Goal: Task Accomplishment & Management: Use online tool/utility

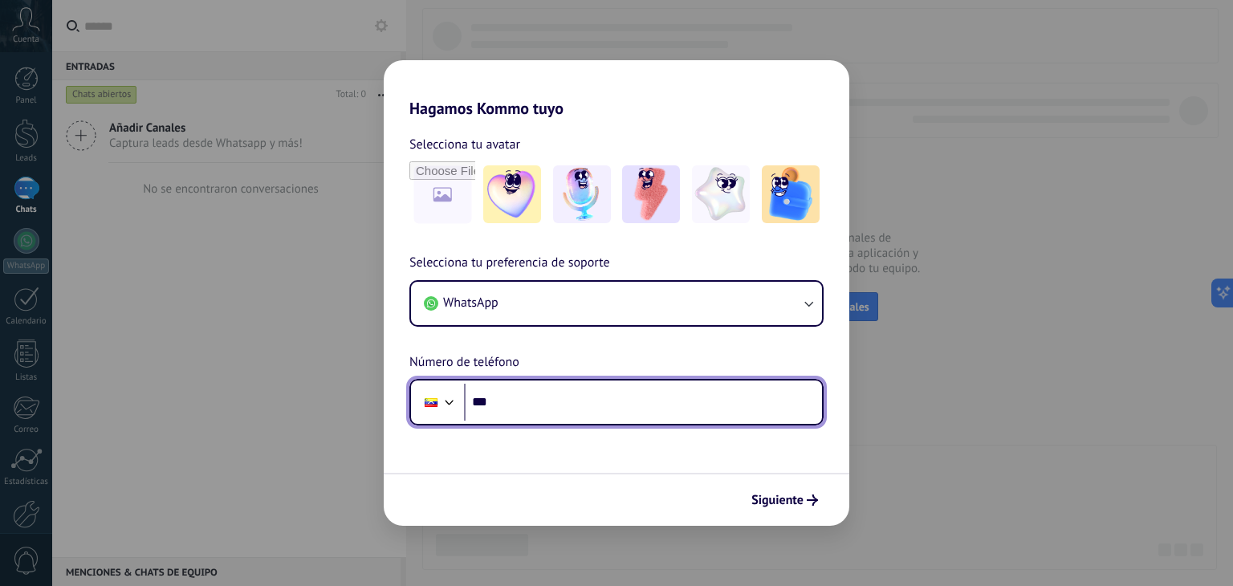
click at [515, 398] on input "***" at bounding box center [643, 402] width 358 height 37
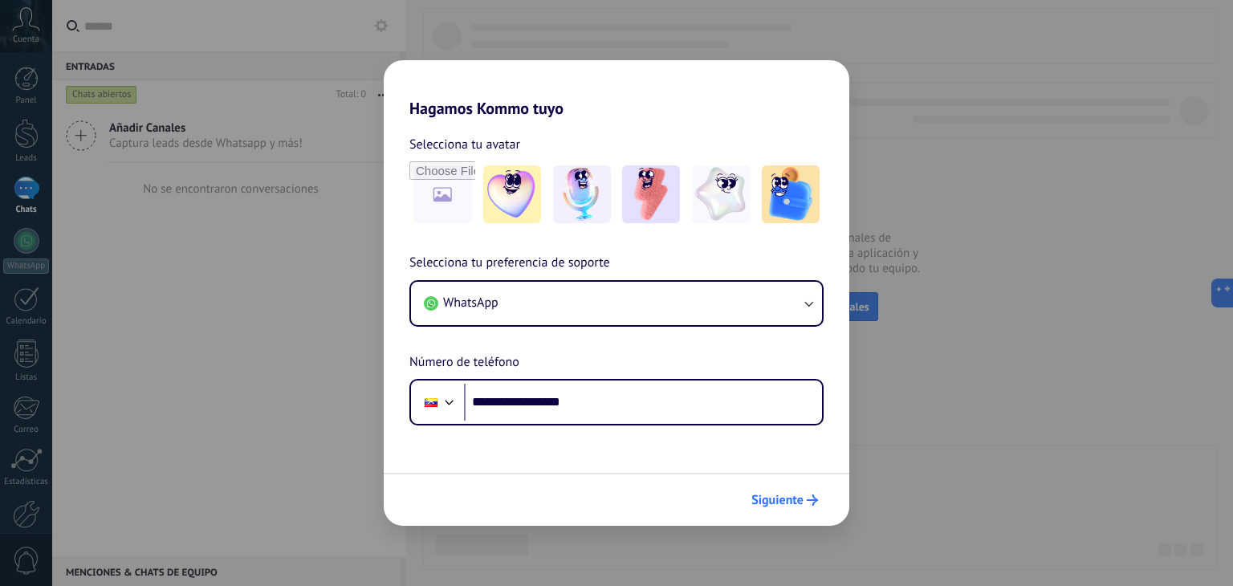
click at [775, 489] on button "Siguiente" at bounding box center [784, 499] width 81 height 27
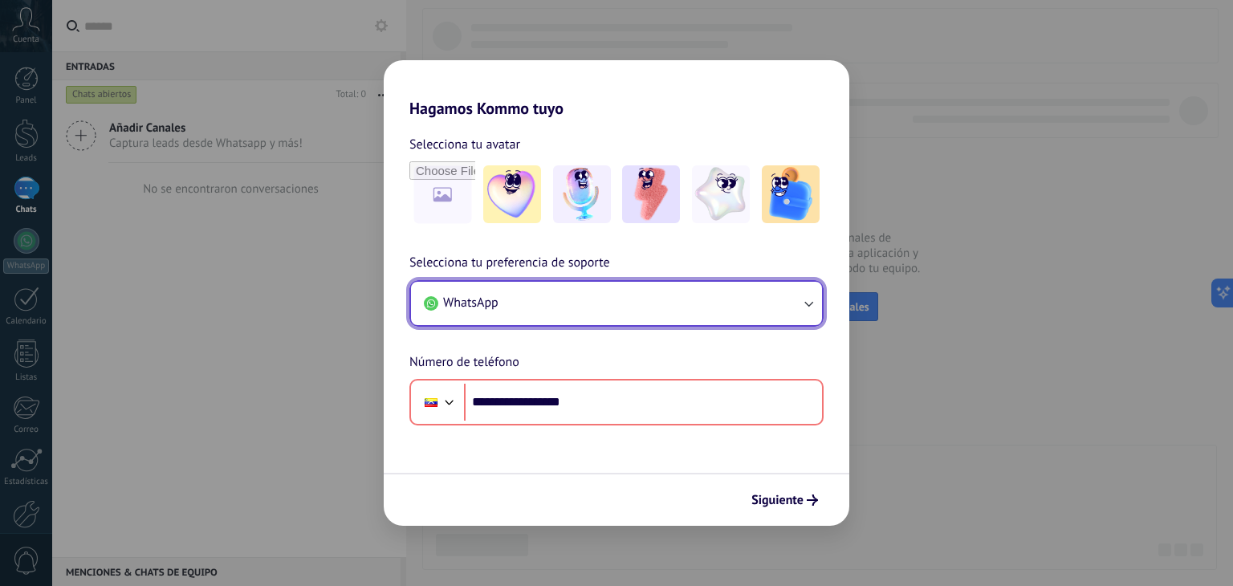
click at [793, 282] on button "WhatsApp" at bounding box center [616, 303] width 411 height 43
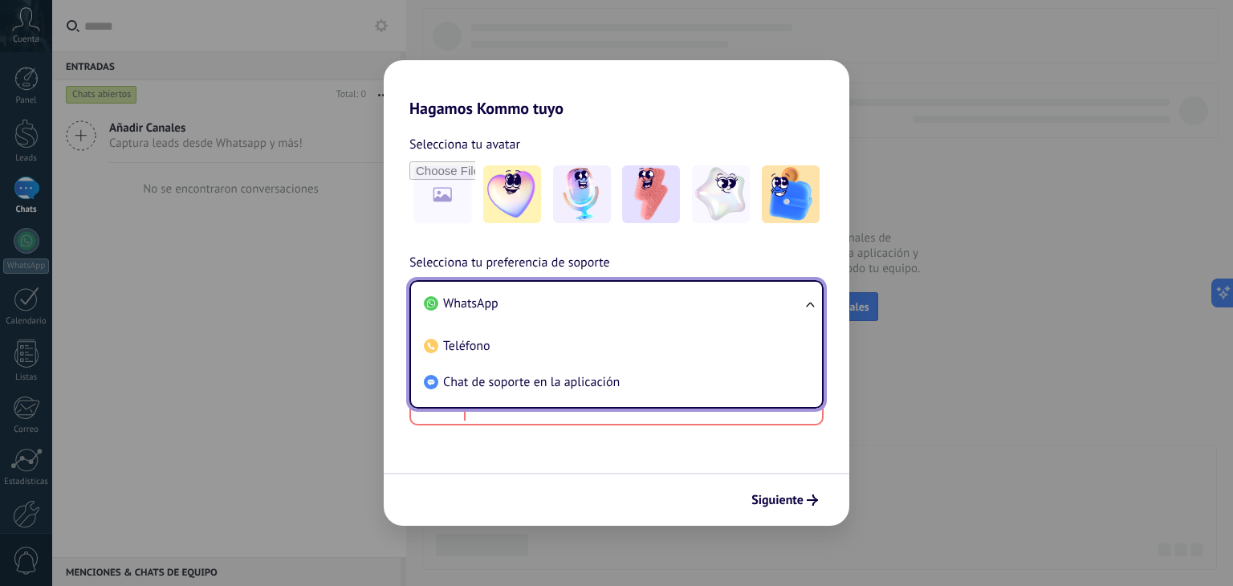
click at [792, 282] on ul "WhatsApp Teléfono Chat de soporte en la aplicación" at bounding box center [616, 344] width 414 height 128
click at [796, 248] on div "**********" at bounding box center [617, 271] width 466 height 307
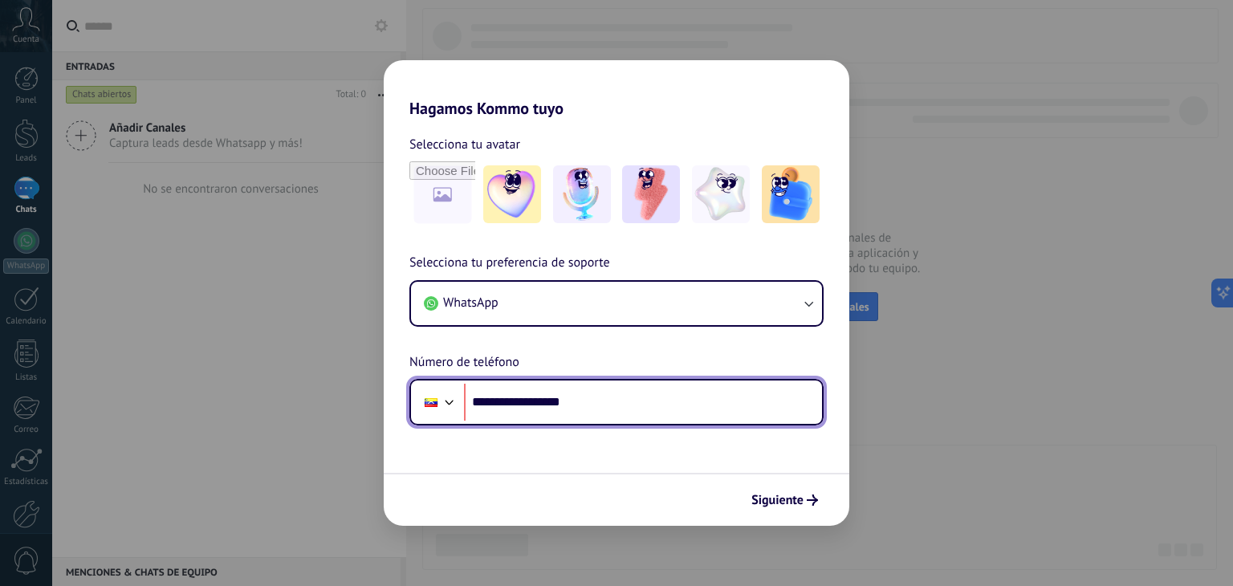
drag, startPoint x: 499, startPoint y: 404, endPoint x: 727, endPoint y: 405, distance: 227.2
click at [727, 405] on input "**********" at bounding box center [643, 402] width 358 height 37
type input "**********"
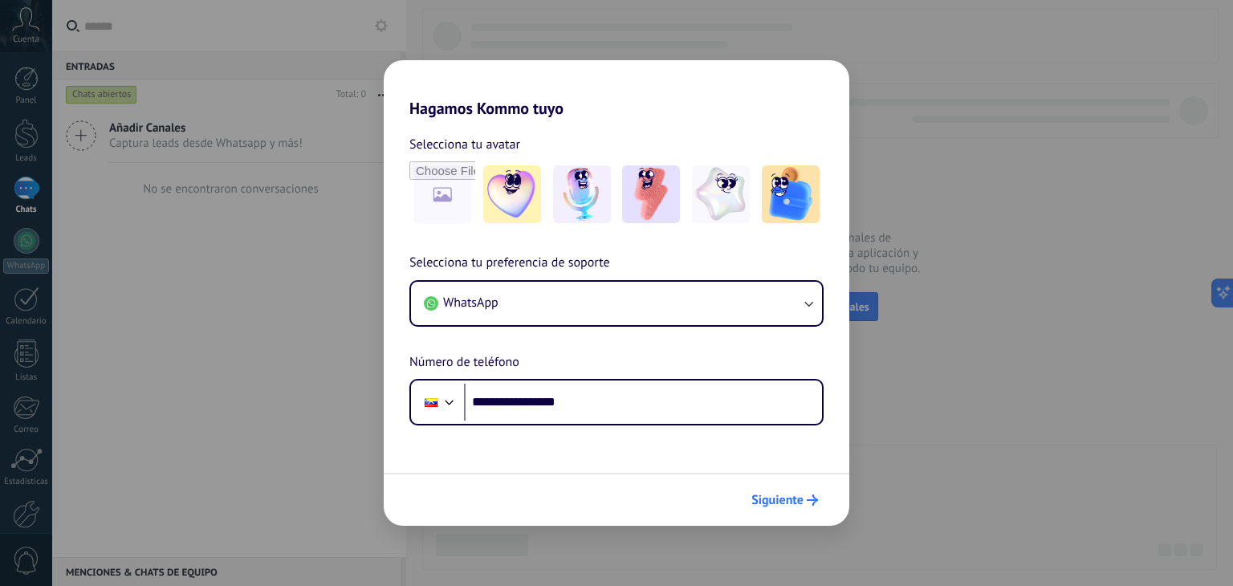
click at [785, 487] on button "Siguiente" at bounding box center [784, 499] width 81 height 27
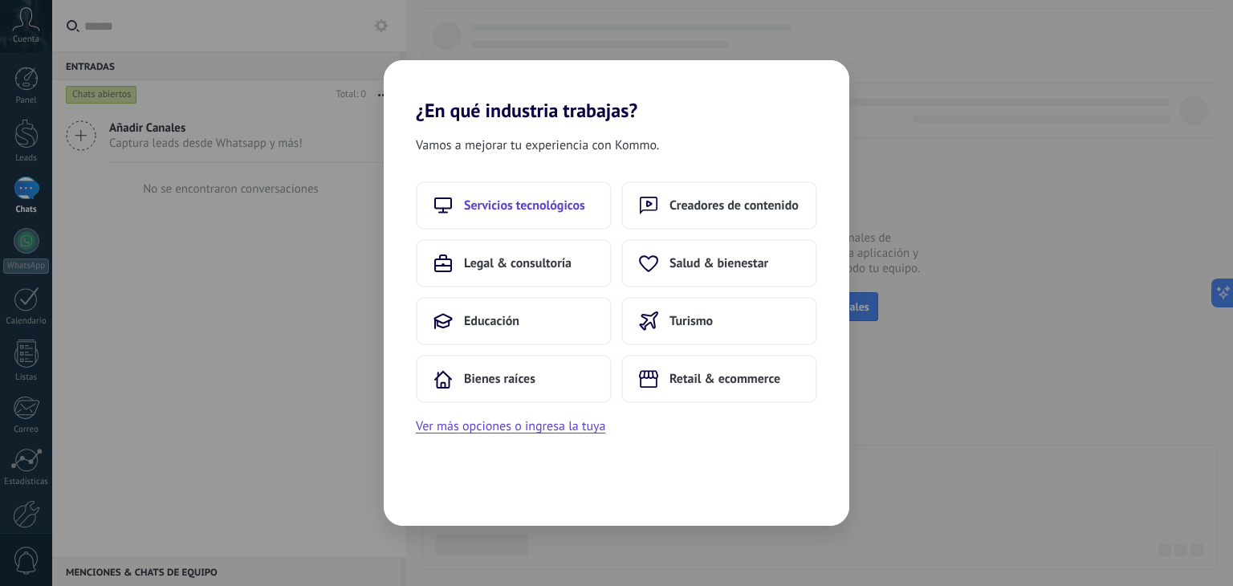
click at [576, 221] on button "Servicios tecnológicos" at bounding box center [514, 205] width 196 height 48
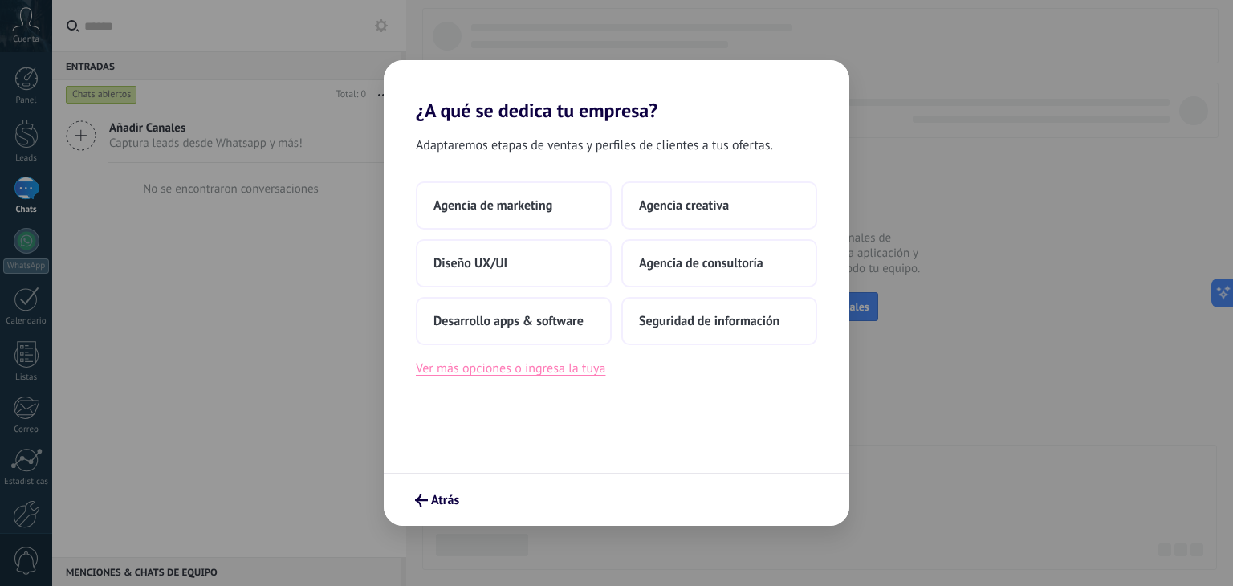
click at [545, 368] on button "Ver más opciones o ingresa la tuya" at bounding box center [510, 368] width 189 height 21
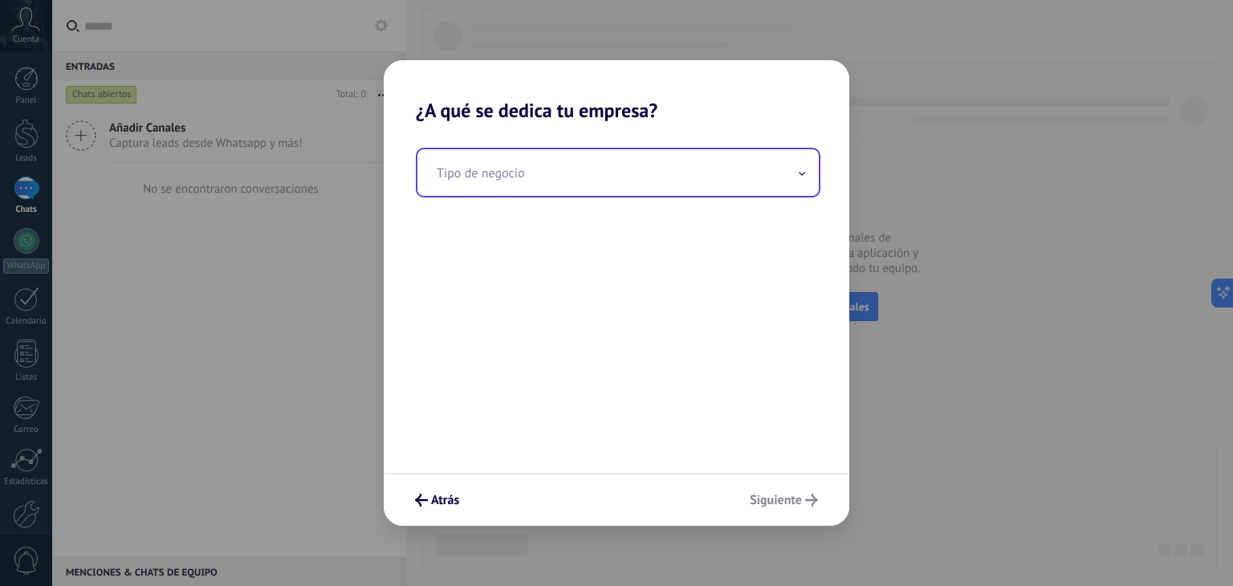
click at [610, 167] on input "text" at bounding box center [617, 172] width 401 height 47
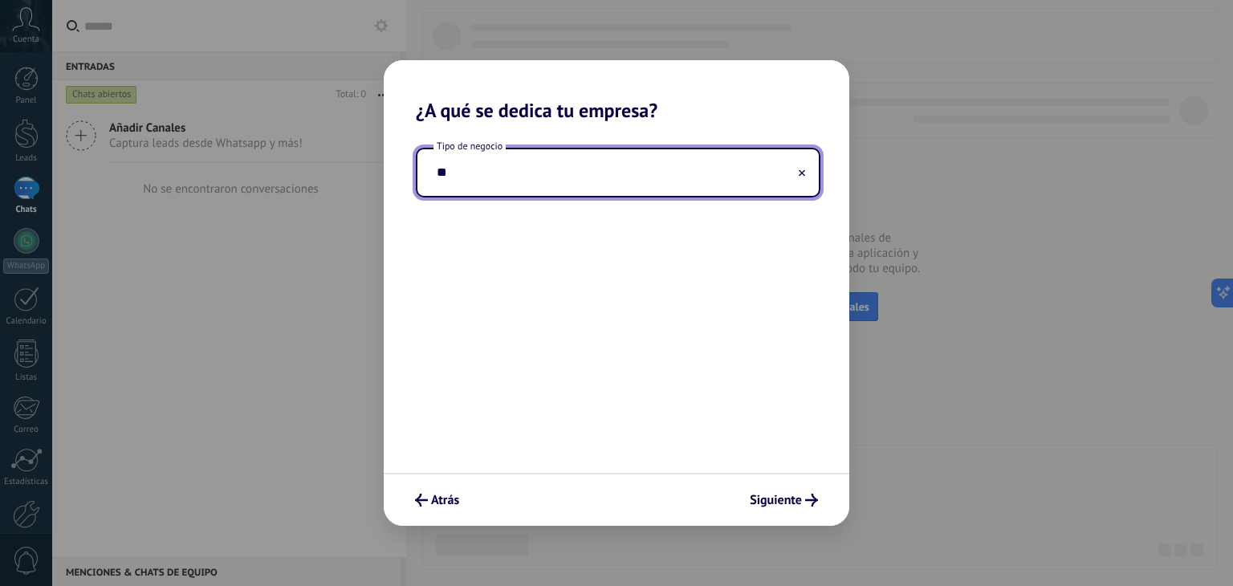
type input "*"
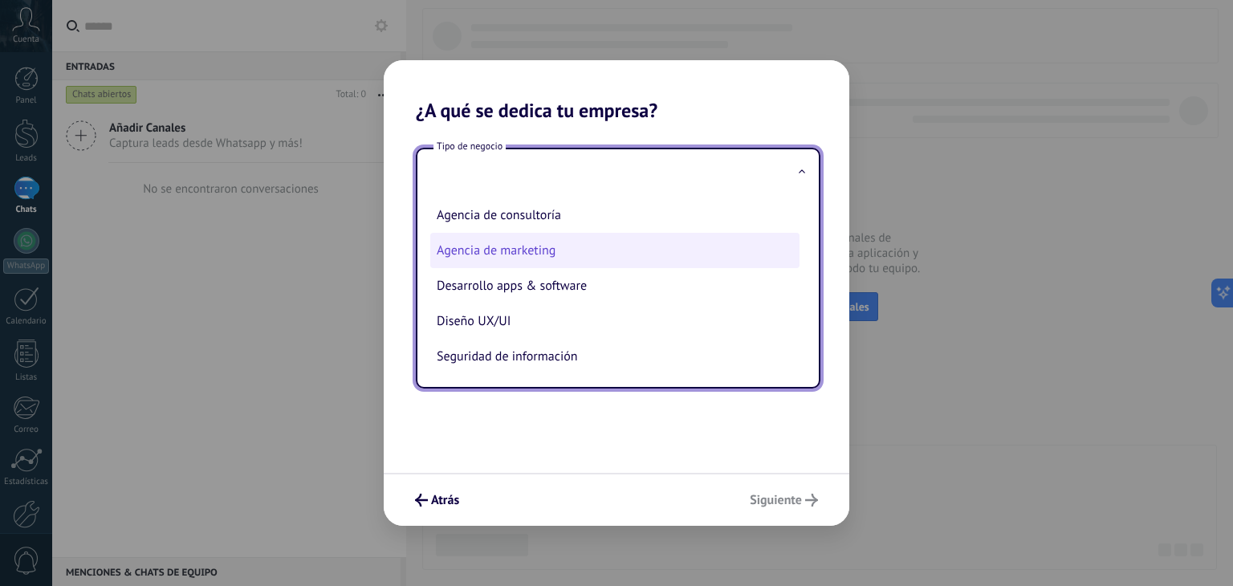
scroll to position [40, 0]
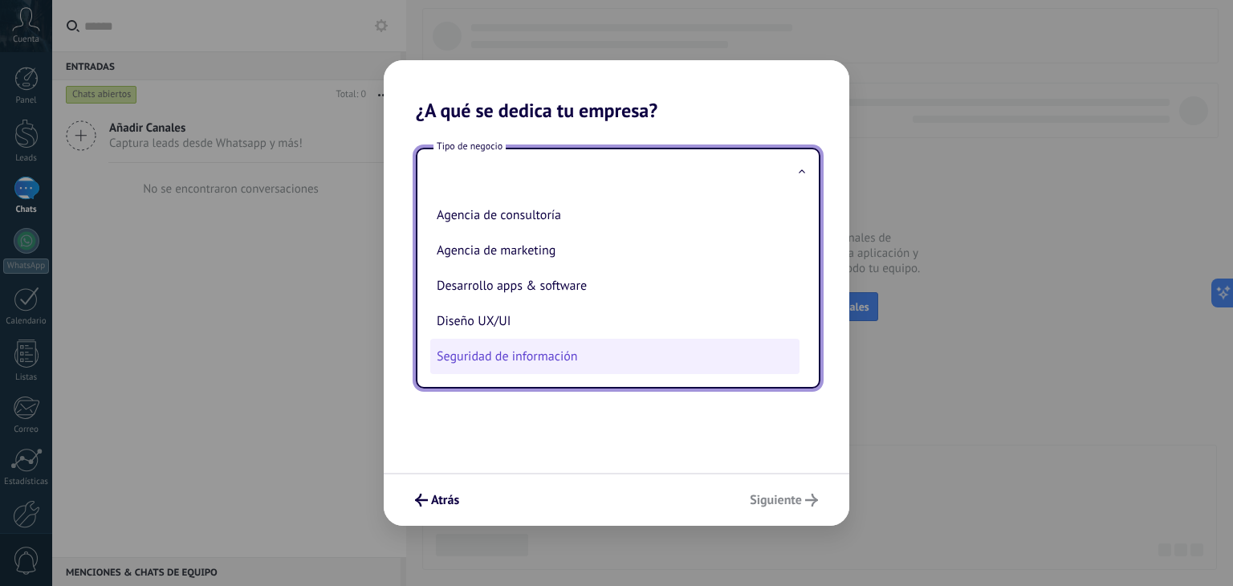
click at [591, 350] on li "Seguridad de información" at bounding box center [614, 356] width 369 height 35
type input "**********"
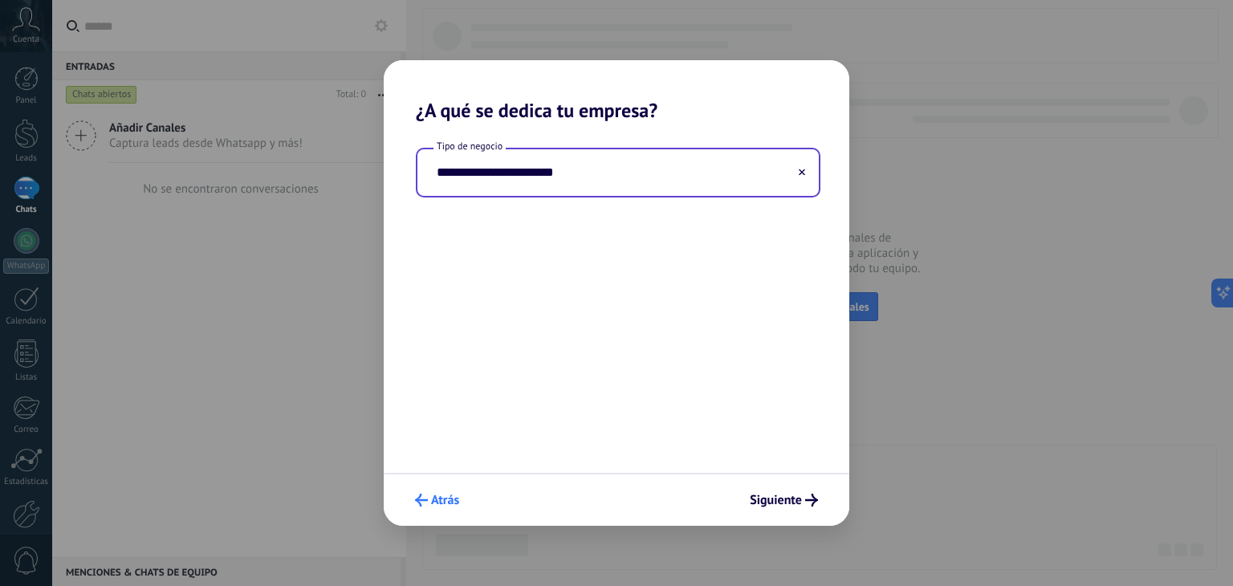
click at [454, 486] on button "Atrás" at bounding box center [437, 499] width 59 height 27
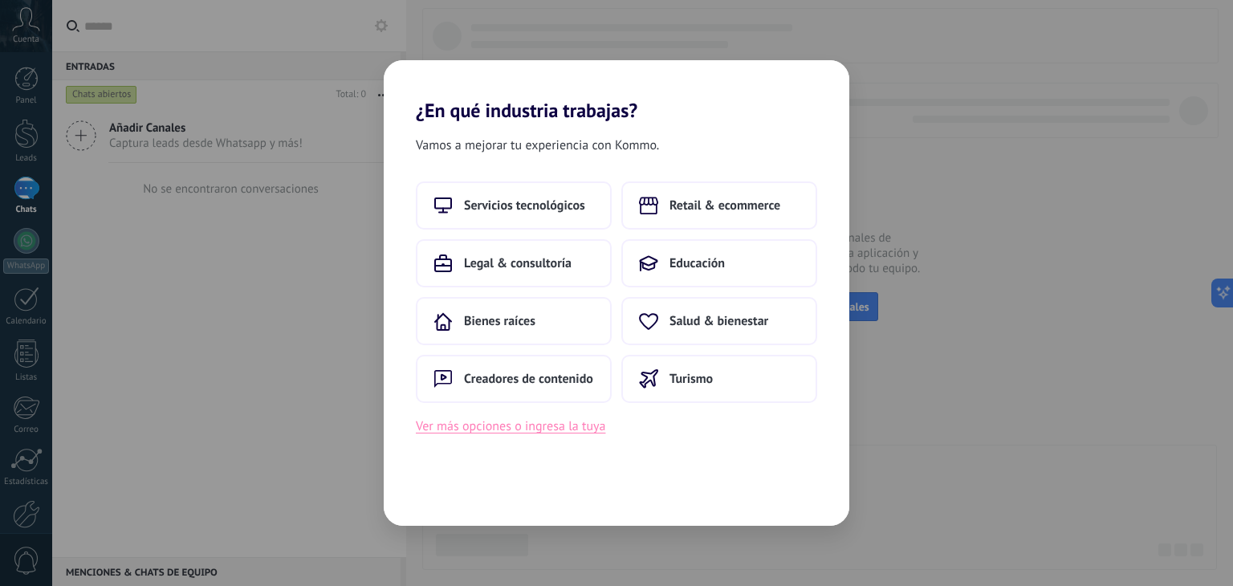
click at [561, 425] on button "Ver más opciones o ingresa la tuya" at bounding box center [510, 426] width 189 height 21
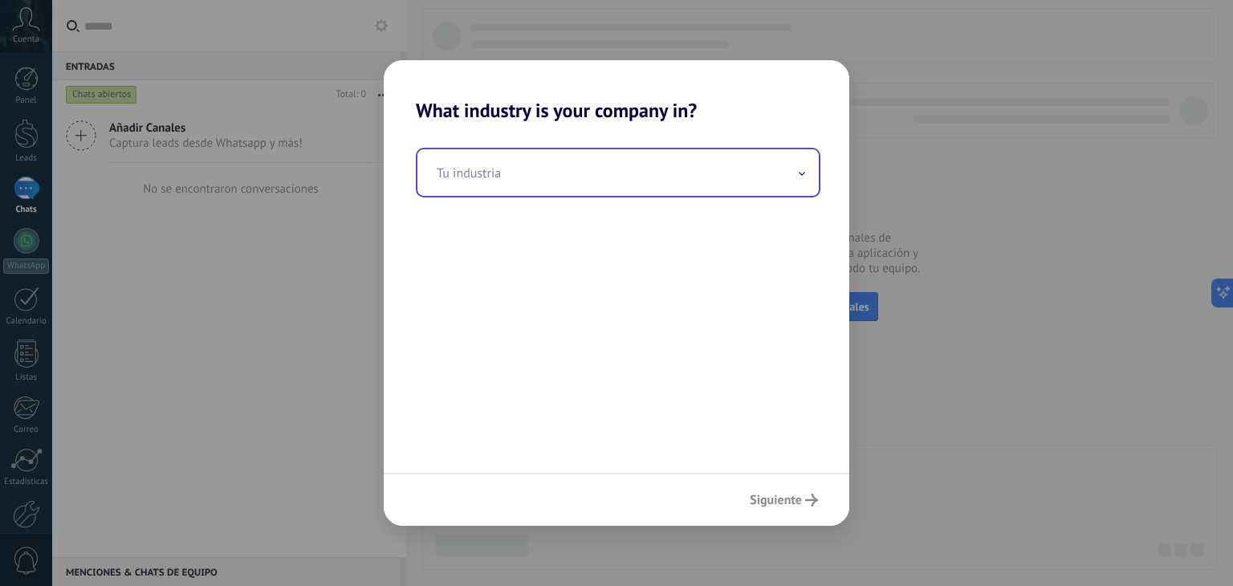
click at [703, 155] on input "text" at bounding box center [617, 172] width 401 height 47
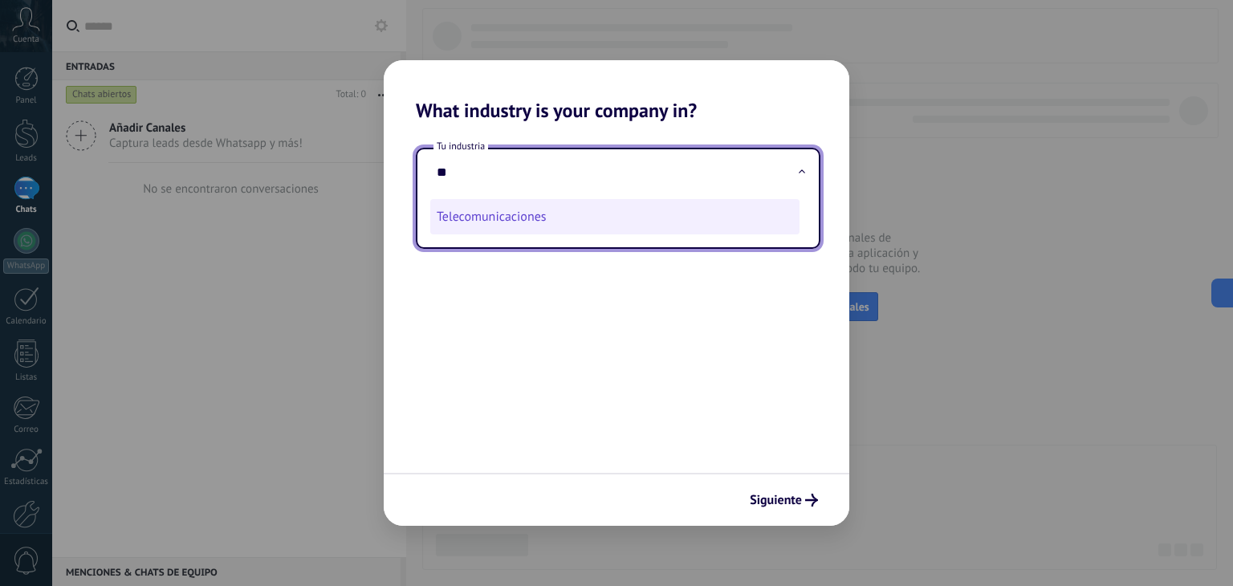
click at [592, 202] on li "Telecomunicaciones" at bounding box center [614, 216] width 369 height 35
type input "**********"
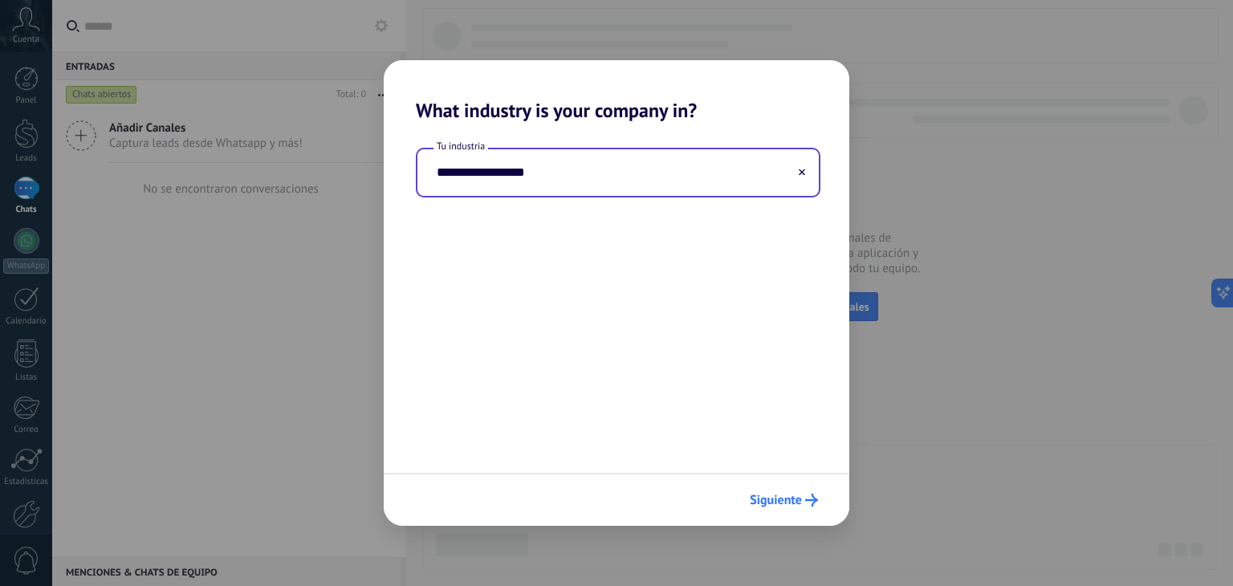
click at [799, 503] on span "Siguiente" at bounding box center [776, 500] width 52 height 11
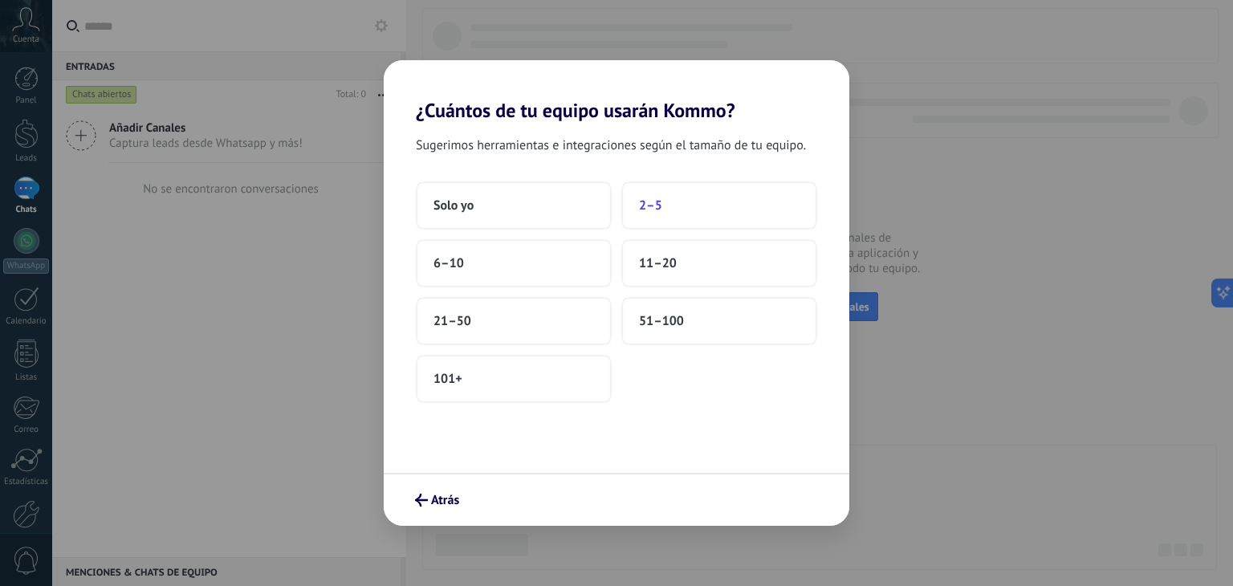
click at [691, 207] on button "2–5" at bounding box center [719, 205] width 196 height 48
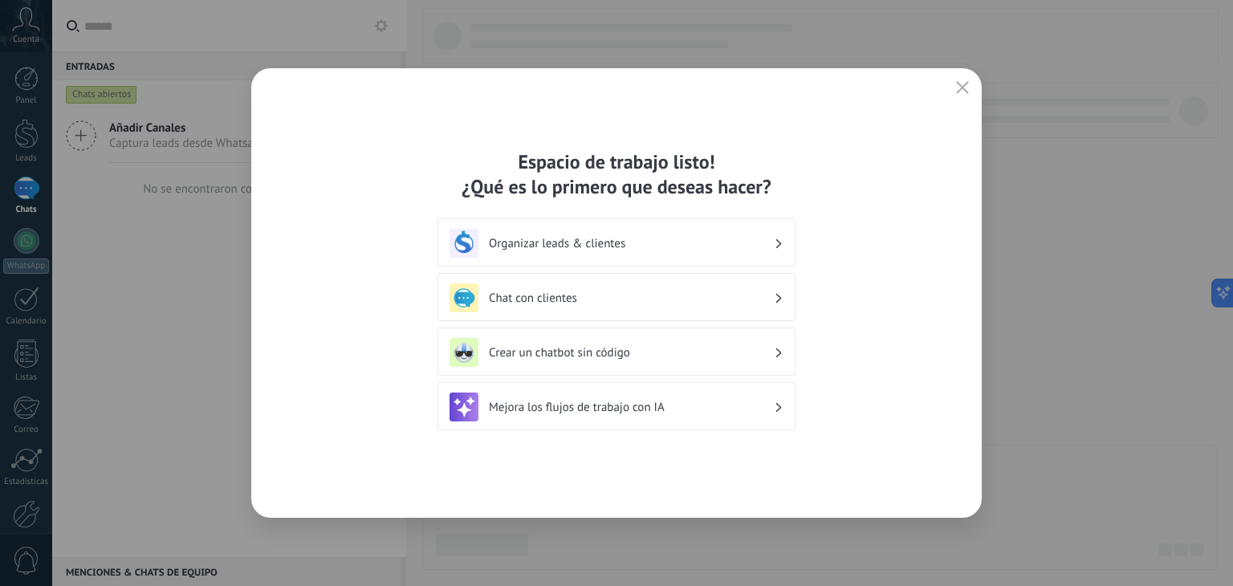
click at [602, 246] on h3 "Organizar leads & clientes" at bounding box center [631, 243] width 285 height 15
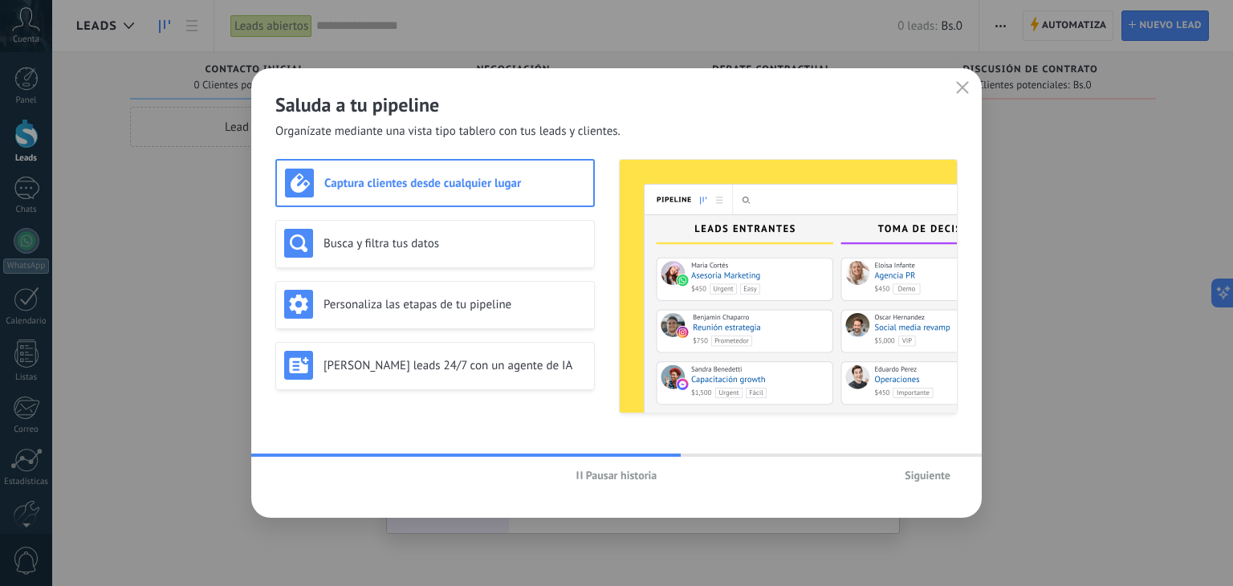
click at [928, 471] on span "Siguiente" at bounding box center [928, 475] width 46 height 11
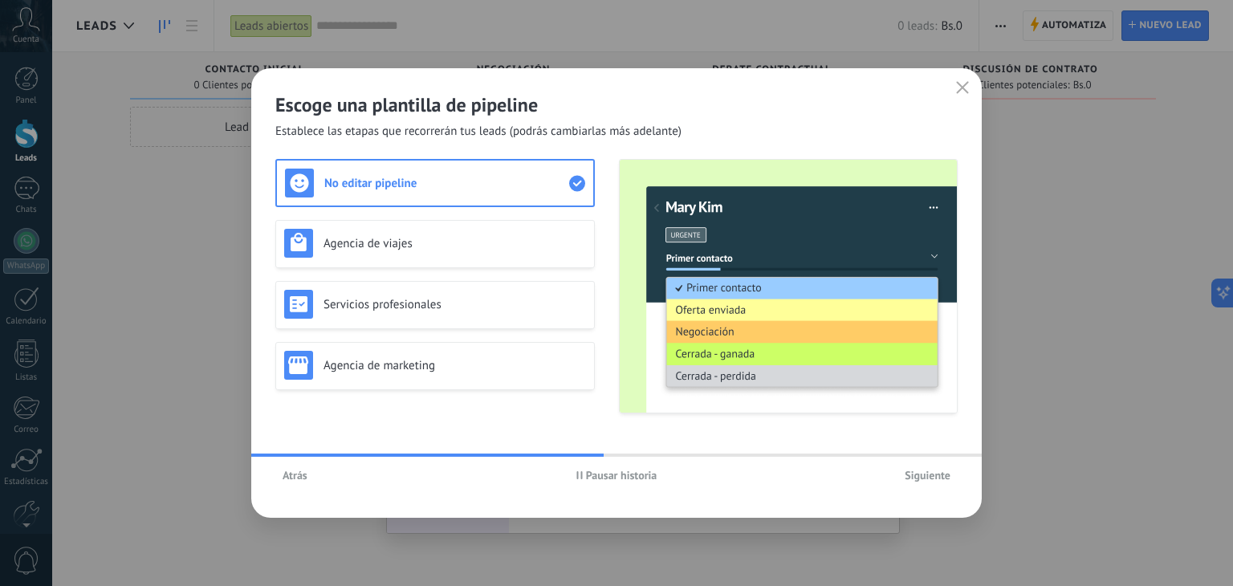
click at [931, 470] on span "Siguiente" at bounding box center [928, 475] width 46 height 11
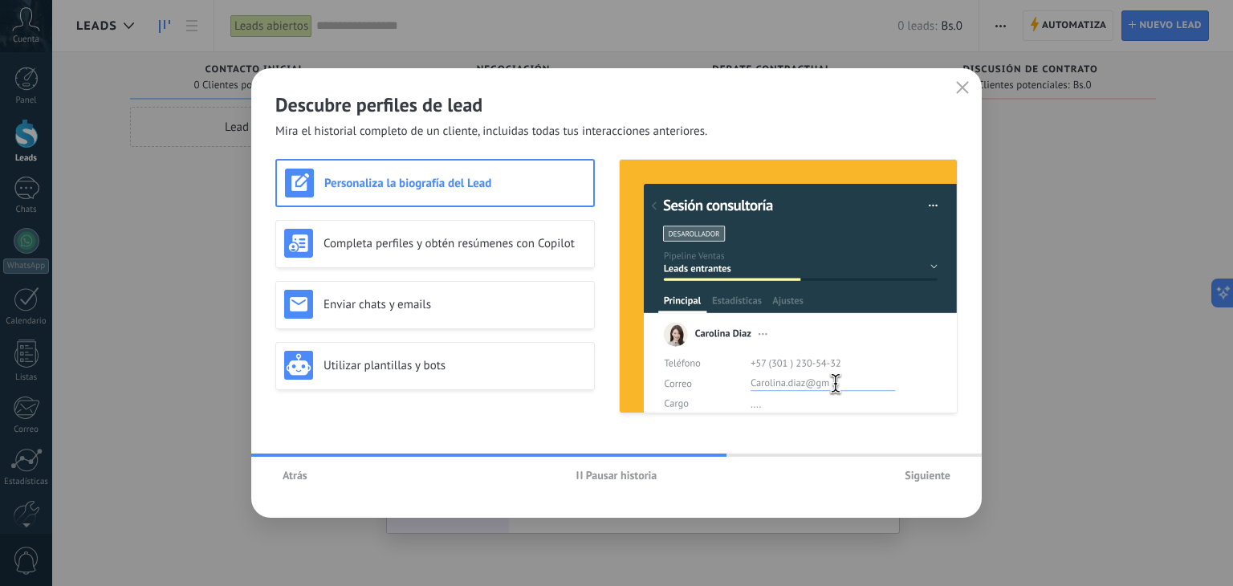
click at [931, 470] on span "Siguiente" at bounding box center [928, 475] width 46 height 11
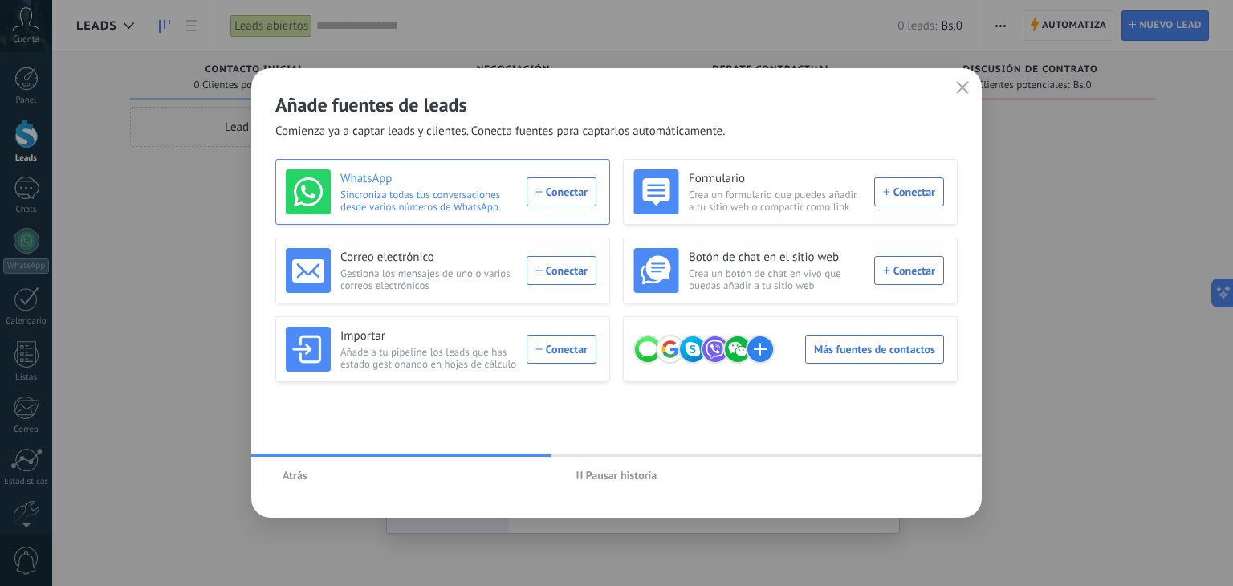
click at [559, 181] on div "WhatsApp Sincroniza todas tus conversaciones desde varios números de WhatsApp. …" at bounding box center [441, 191] width 311 height 45
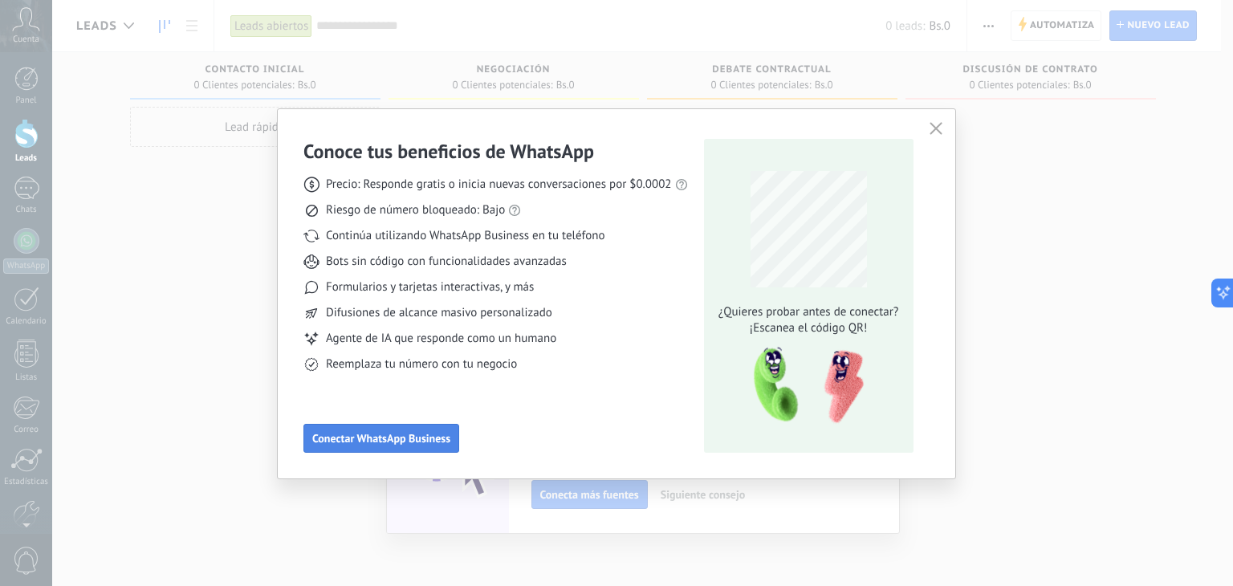
click at [410, 434] on span "Conectar WhatsApp Business" at bounding box center [381, 438] width 138 height 11
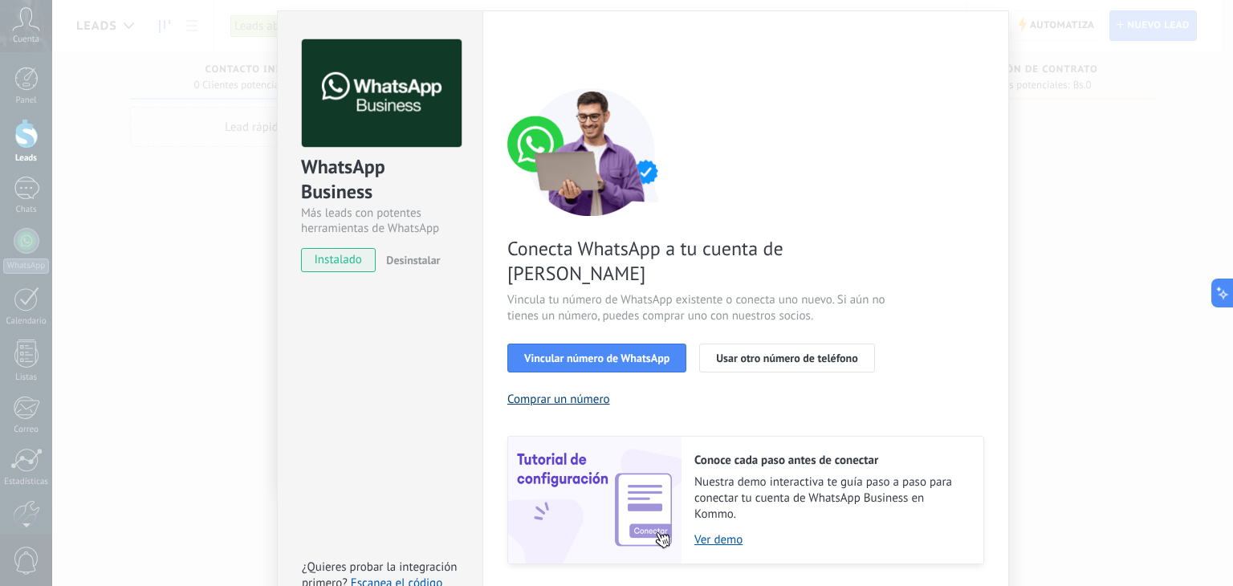
scroll to position [69, 0]
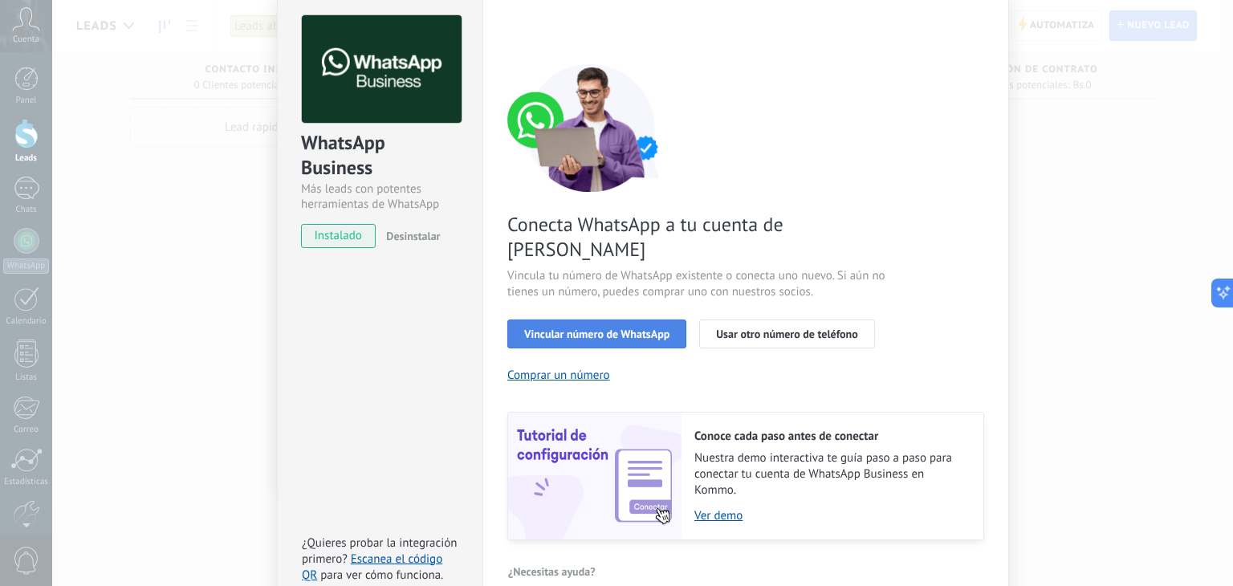
click at [610, 328] on span "Vincular número de WhatsApp" at bounding box center [596, 333] width 145 height 11
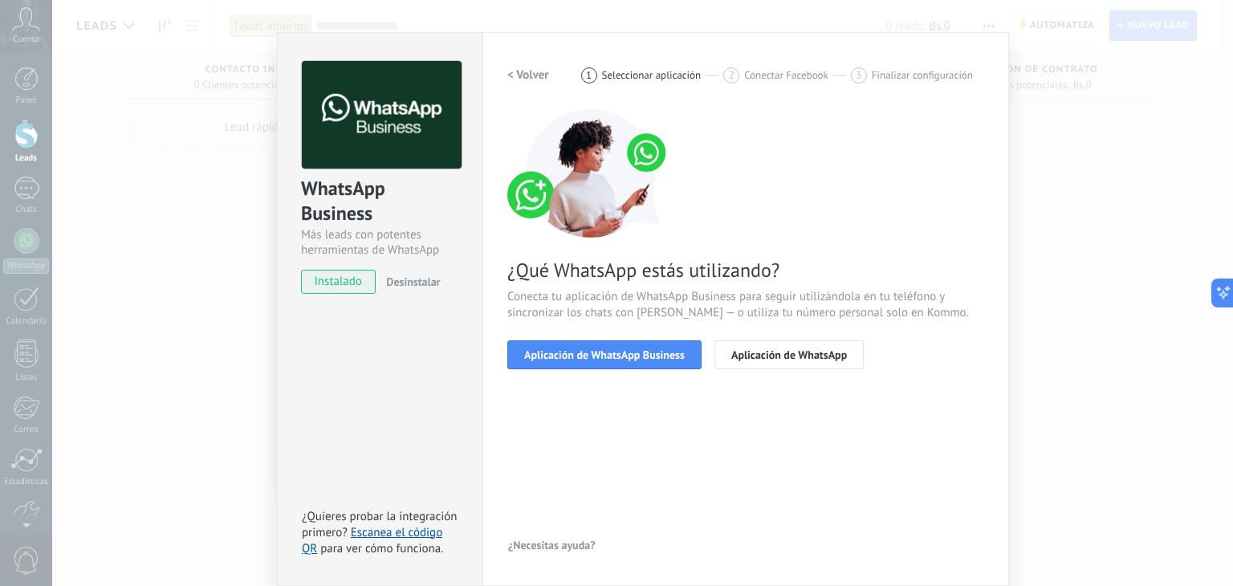
scroll to position [22, 0]
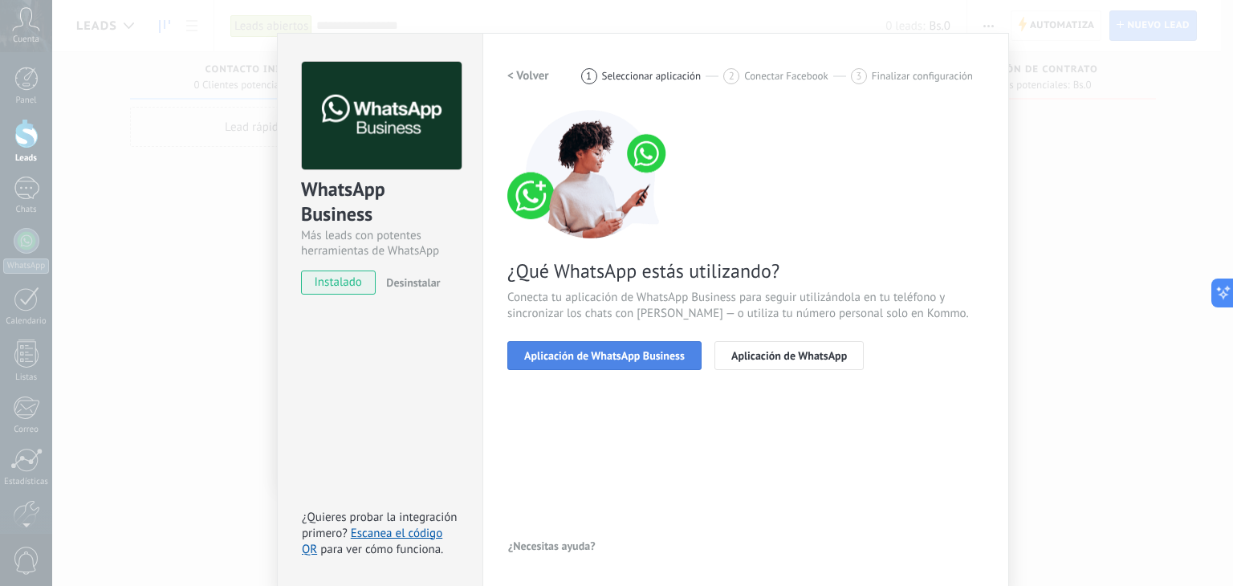
click at [618, 351] on span "Aplicación de WhatsApp Business" at bounding box center [604, 355] width 161 height 11
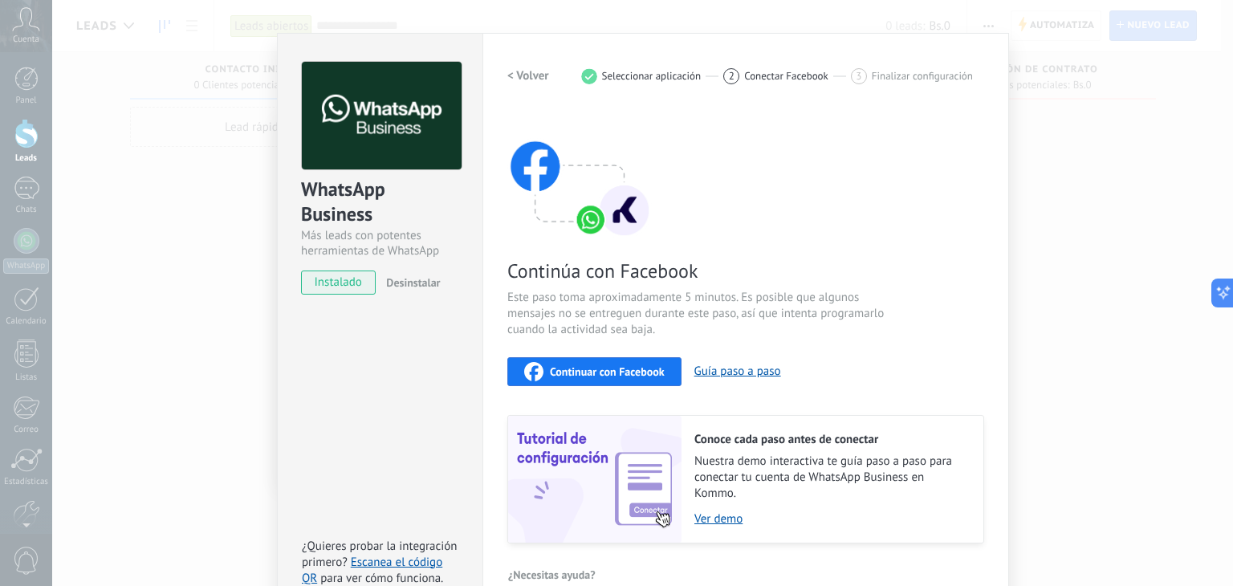
scroll to position [51, 0]
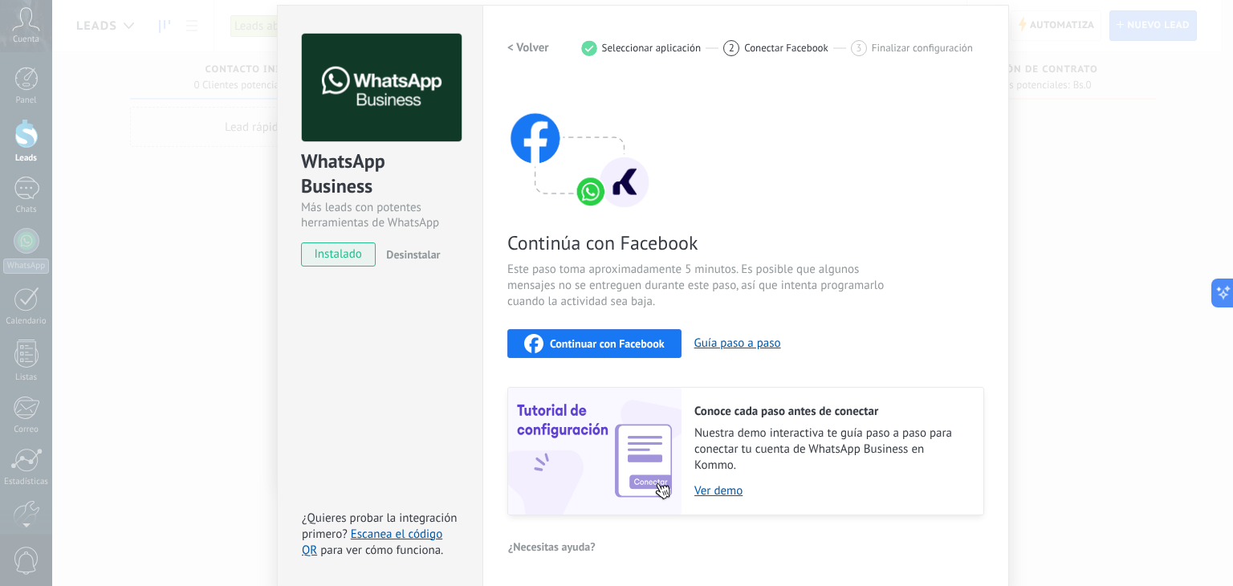
click at [519, 54] on h2 "< Volver" at bounding box center [528, 47] width 42 height 15
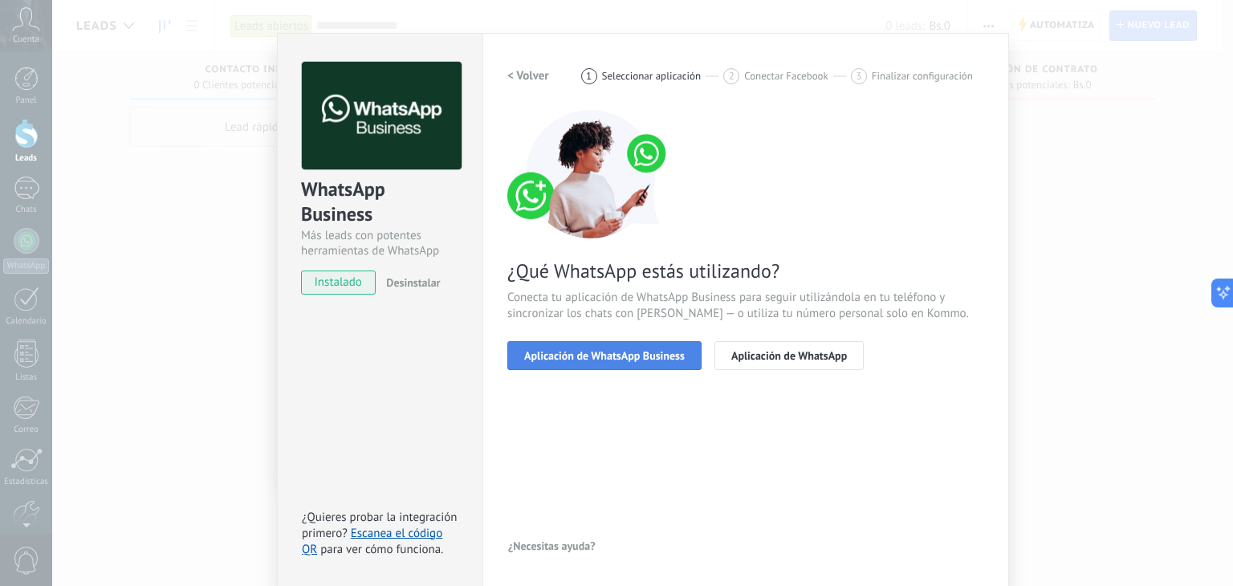
click at [639, 360] on span "Aplicación de WhatsApp Business" at bounding box center [604, 355] width 161 height 11
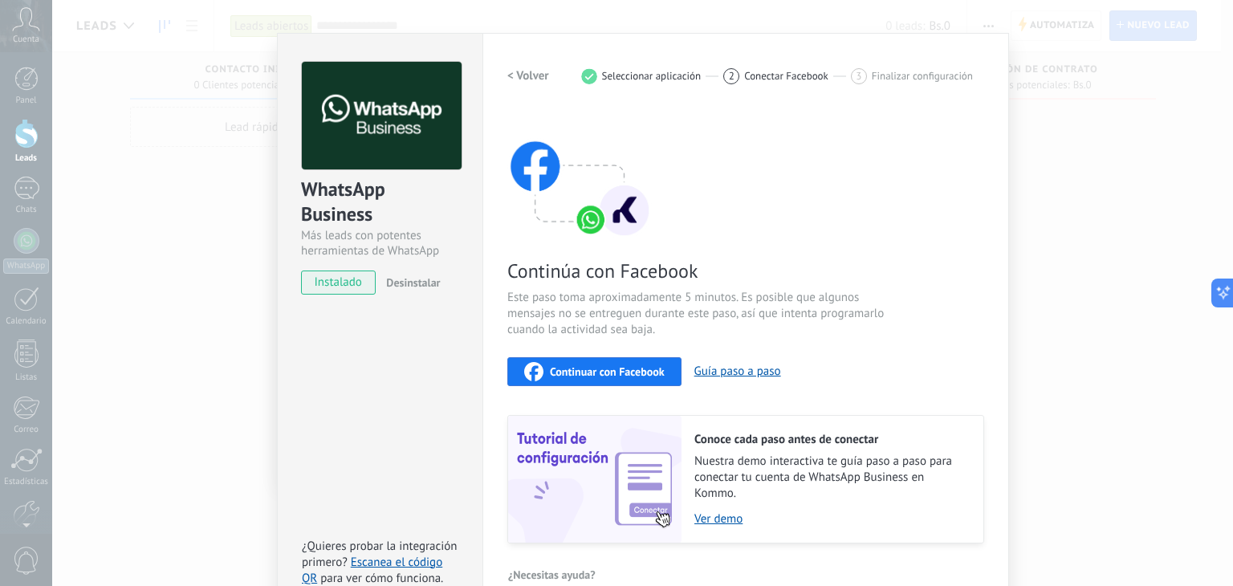
click at [644, 372] on span "Continuar con Facebook" at bounding box center [607, 371] width 115 height 11
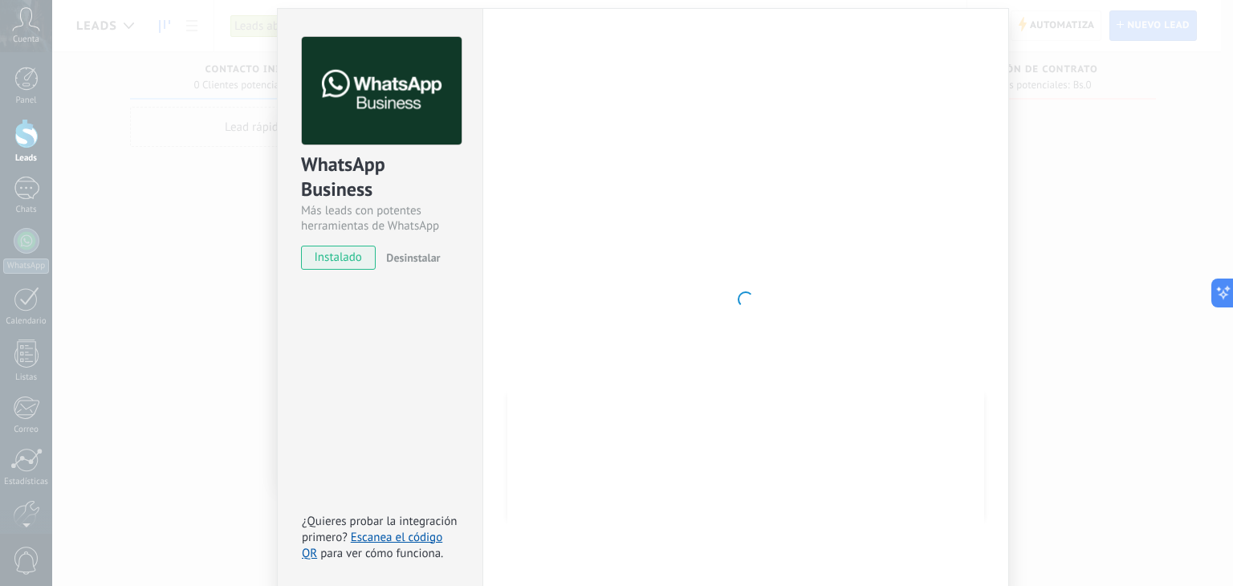
scroll to position [51, 0]
